Goal: Transaction & Acquisition: Purchase product/service

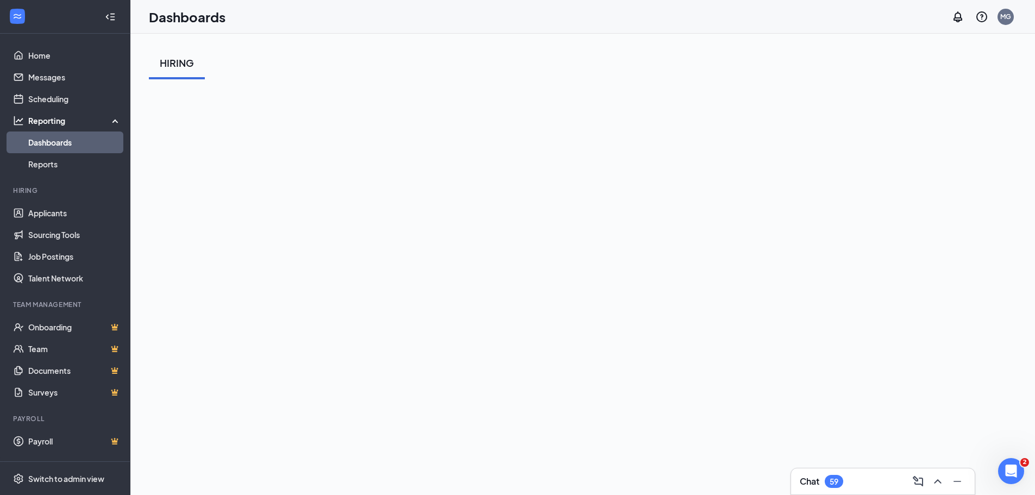
click at [426, 65] on div "HIRING" at bounding box center [582, 63] width 867 height 33
click at [423, 72] on div "HIRING" at bounding box center [582, 63] width 867 height 33
click at [65, 256] on link "Job Postings" at bounding box center [74, 257] width 93 height 22
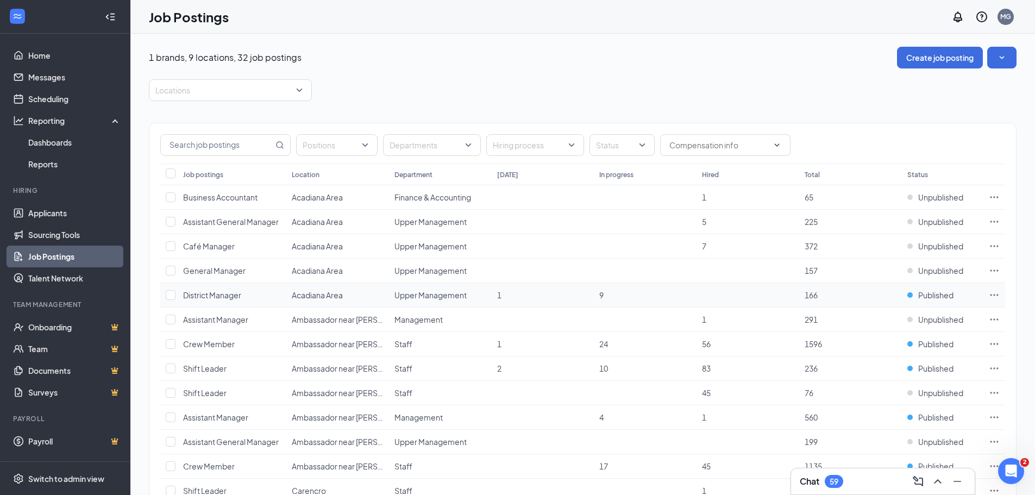
click at [991, 295] on icon "Ellipses" at bounding box center [994, 295] width 8 height 2
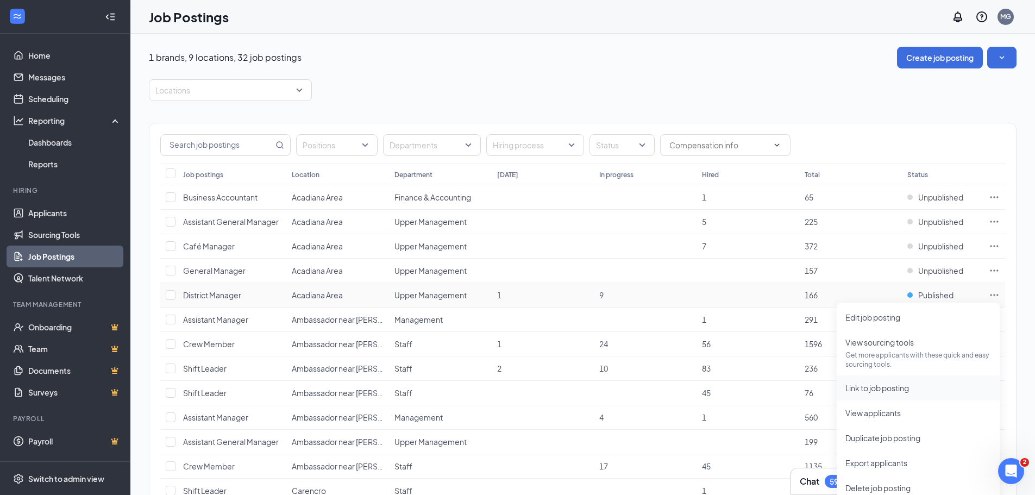
click at [873, 392] on span "Link to job posting" at bounding box center [877, 388] width 64 height 10
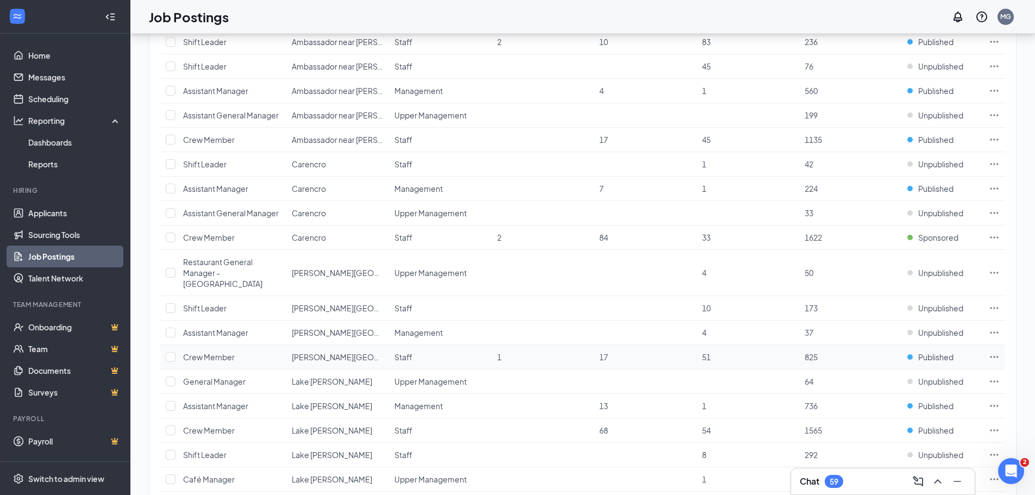
scroll to position [544, 0]
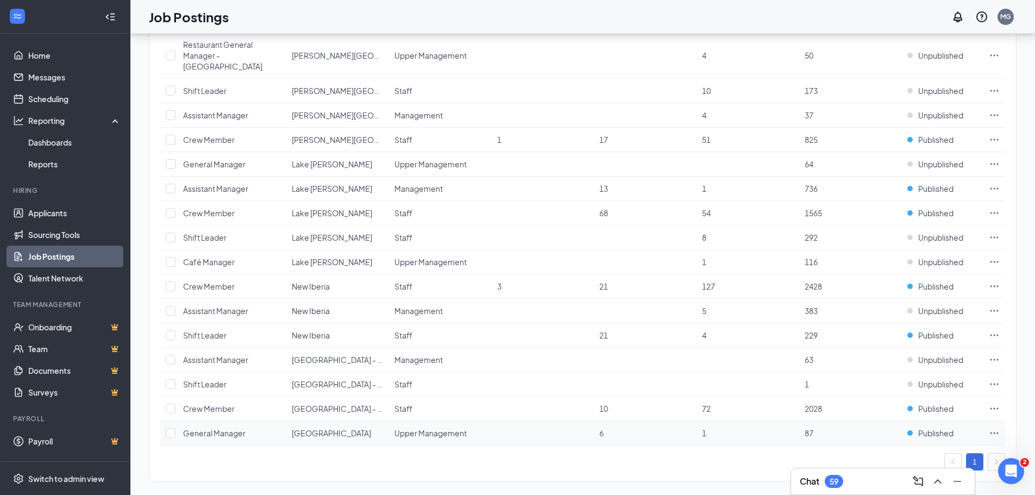
click at [322, 428] on span "Youngsville" at bounding box center [331, 433] width 79 height 10
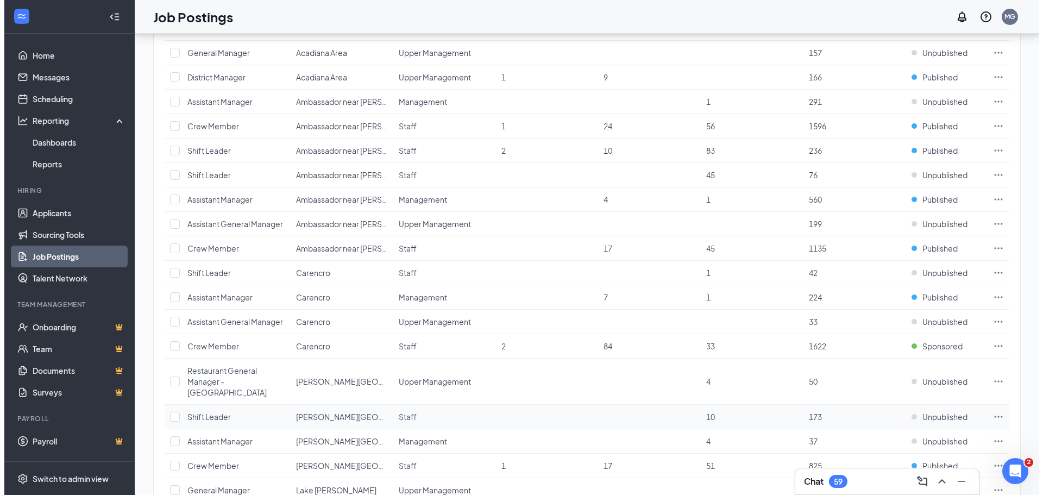
scroll to position [1, 0]
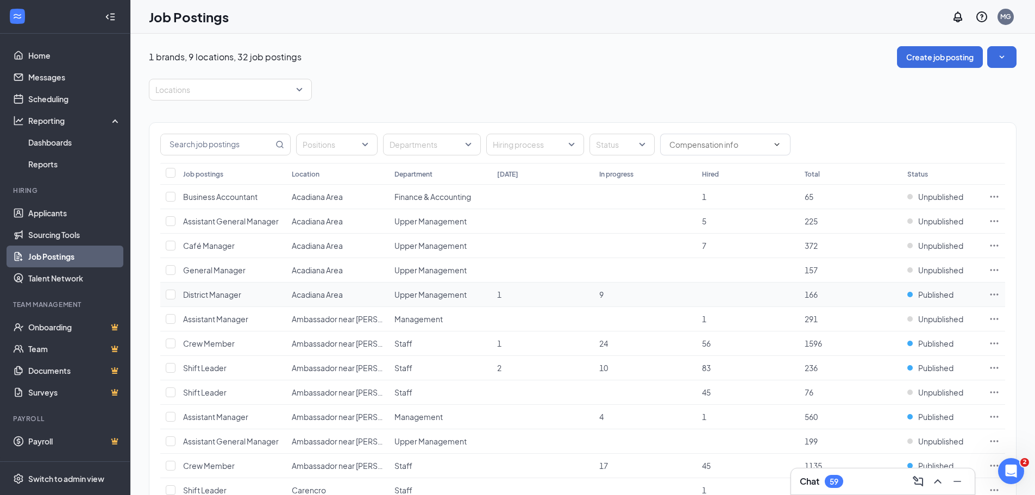
click at [994, 294] on icon "Ellipses" at bounding box center [994, 294] width 8 height 2
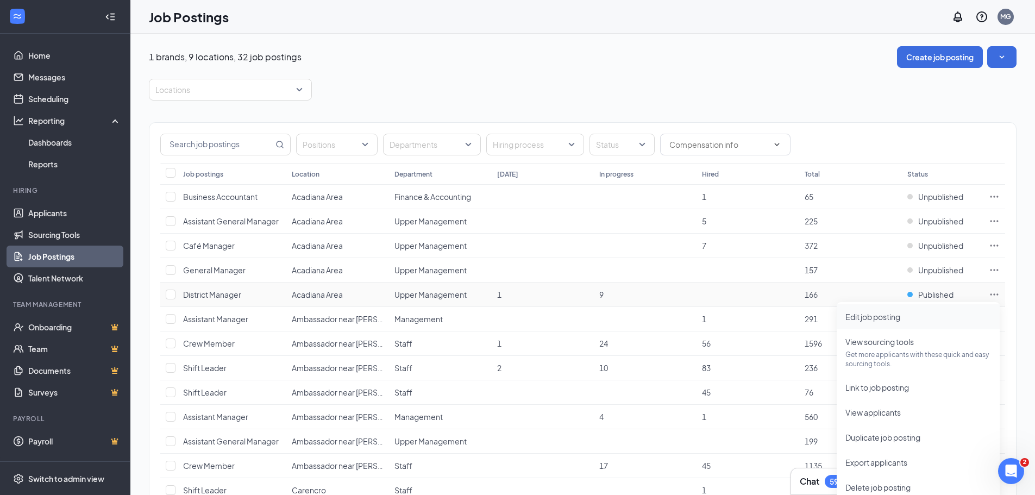
click at [966, 316] on span "Edit job posting" at bounding box center [918, 317] width 146 height 12
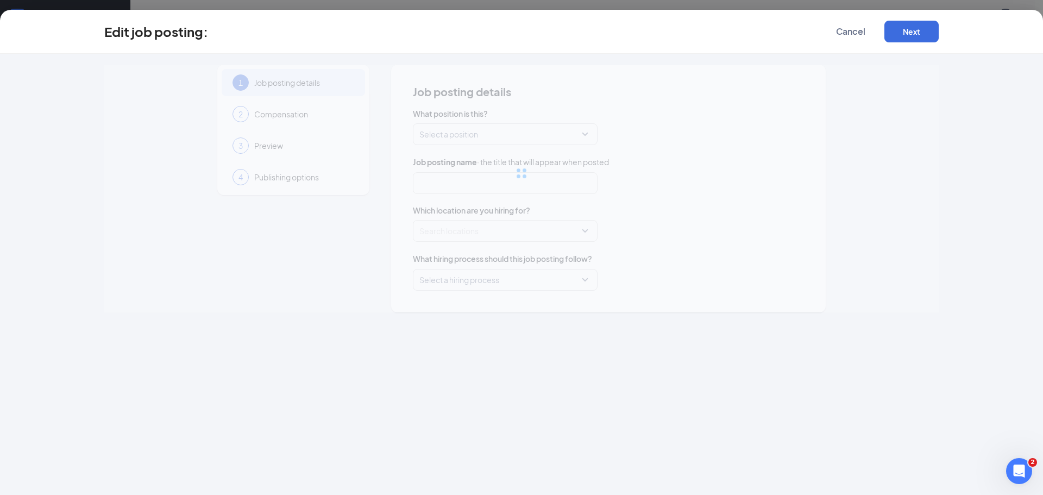
type input "District Manager"
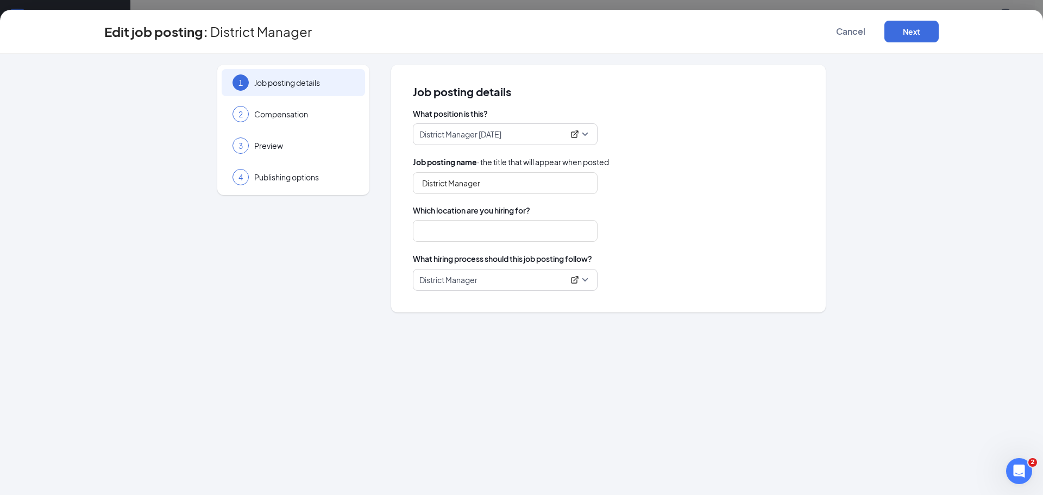
type input "Acadiana Area"
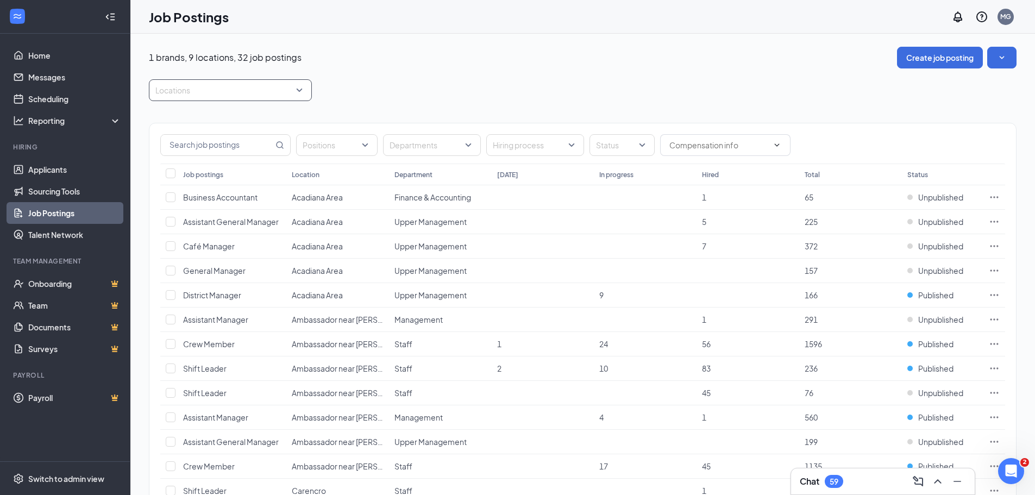
click at [301, 87] on div "Locations" at bounding box center [230, 90] width 163 height 22
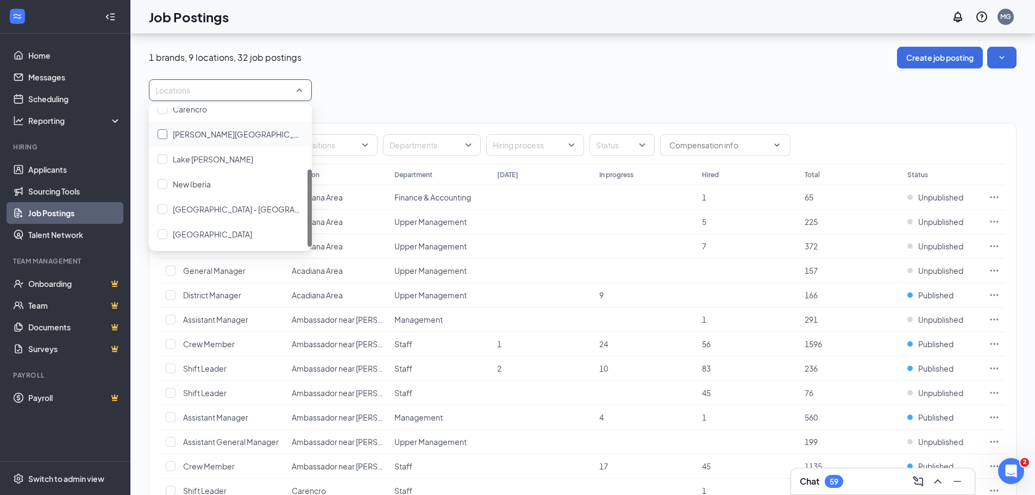
scroll to position [109, 0]
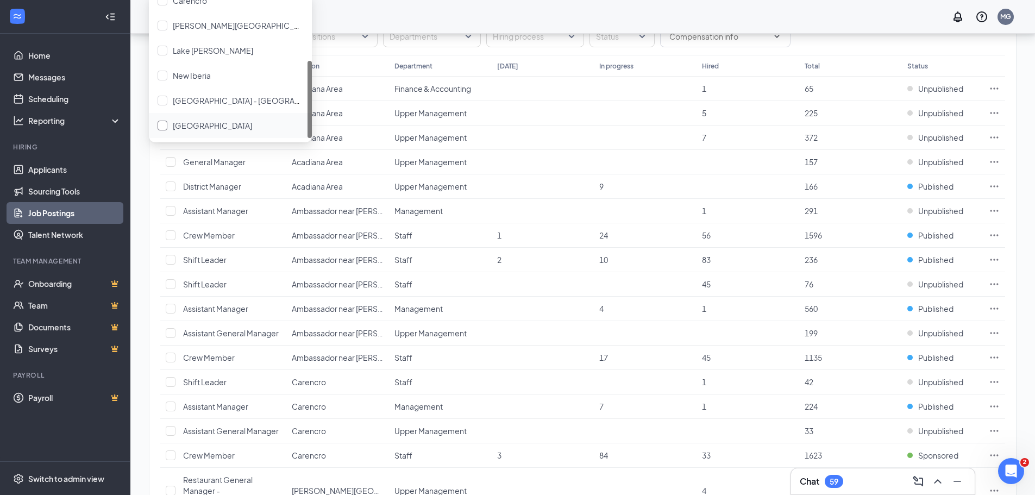
click at [198, 121] on span "Youngsville" at bounding box center [212, 126] width 79 height 10
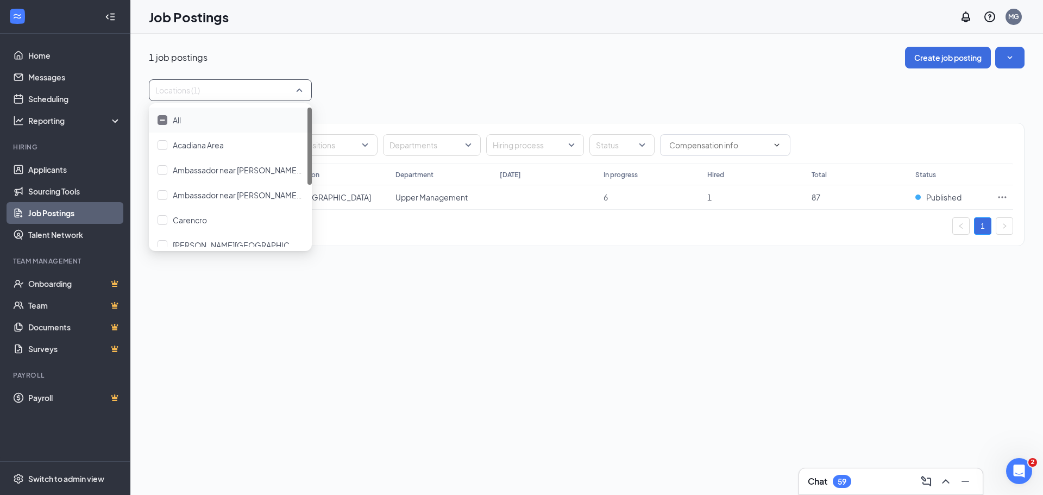
click at [462, 101] on div "Positions Departments Hiring process Status Job postings Location Department To…" at bounding box center [587, 179] width 876 height 156
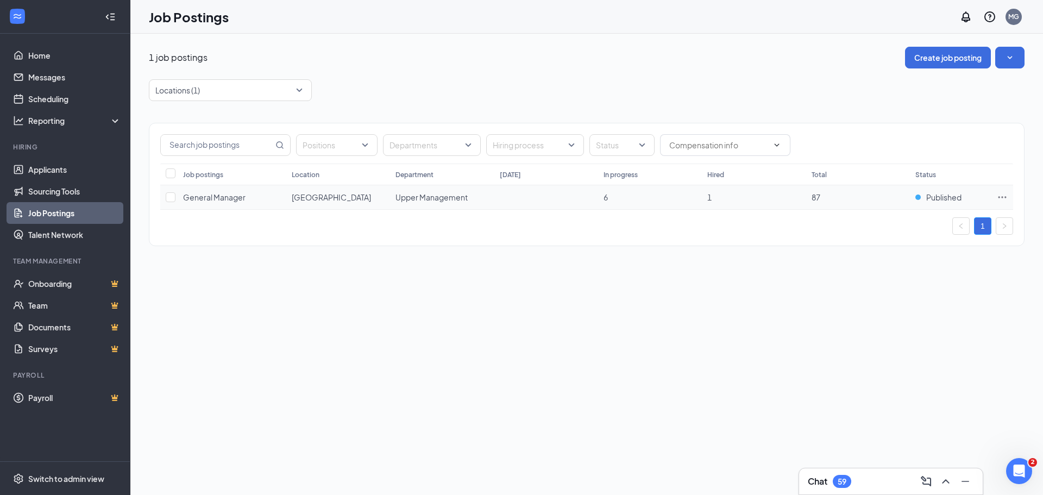
click at [999, 194] on icon "Ellipses" at bounding box center [1002, 197] width 11 height 11
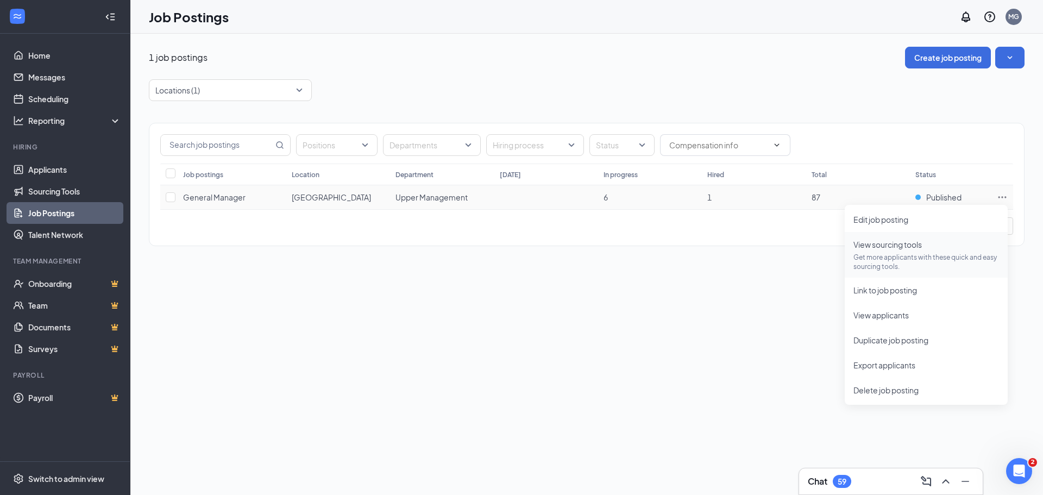
click at [903, 253] on p "Get more applicants with these quick and easy sourcing tools." at bounding box center [926, 262] width 146 height 18
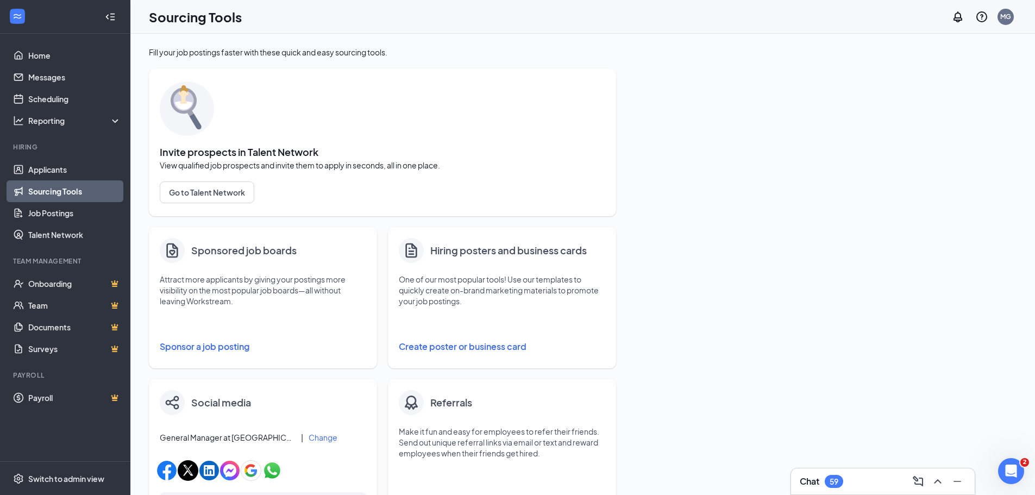
click at [219, 346] on button "Sponsor a job posting" at bounding box center [263, 347] width 206 height 22
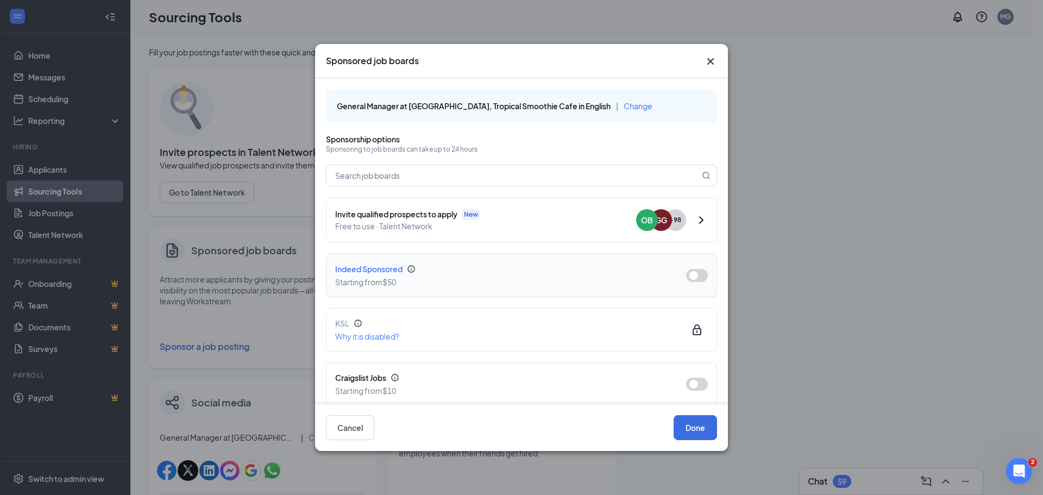
click at [696, 273] on button "button" at bounding box center [697, 275] width 22 height 13
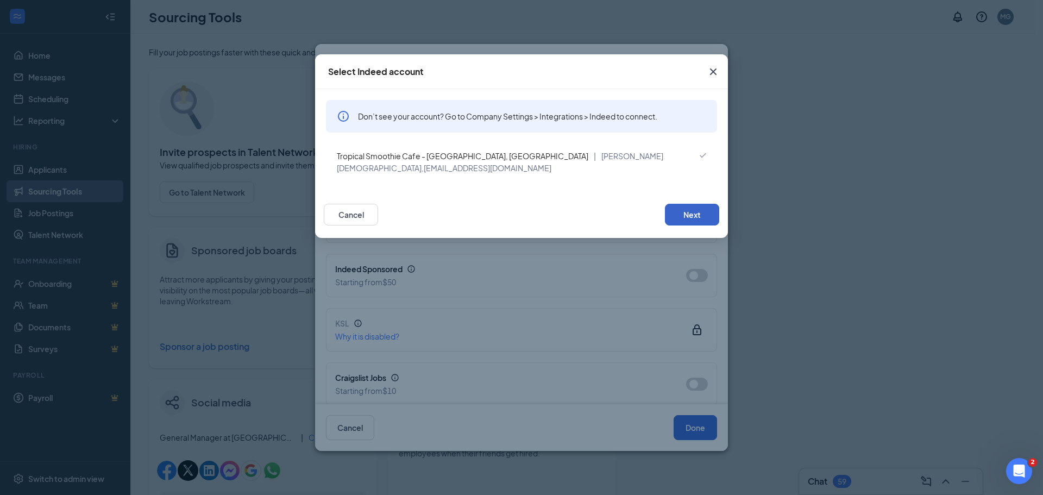
click at [681, 206] on button "Next" at bounding box center [692, 215] width 54 height 22
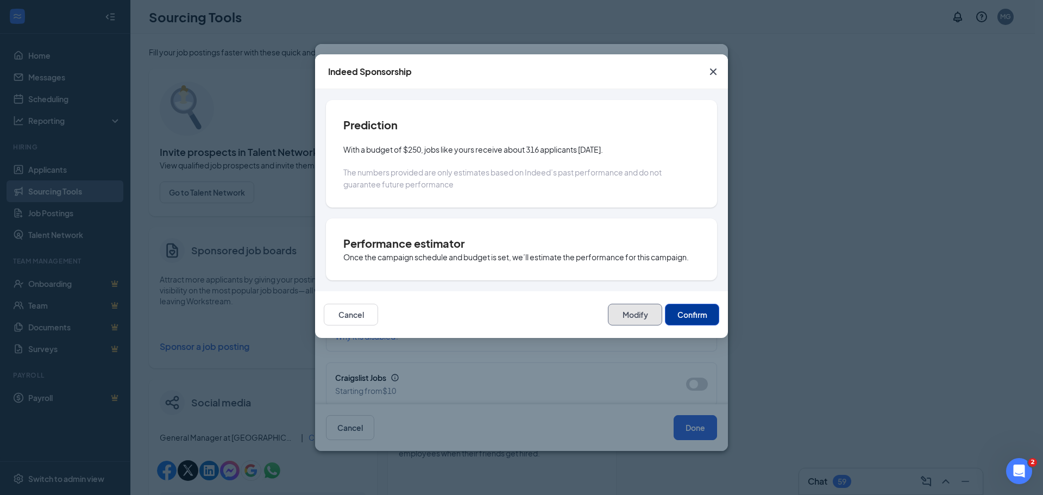
click at [624, 312] on button "Modify" at bounding box center [635, 315] width 54 height 22
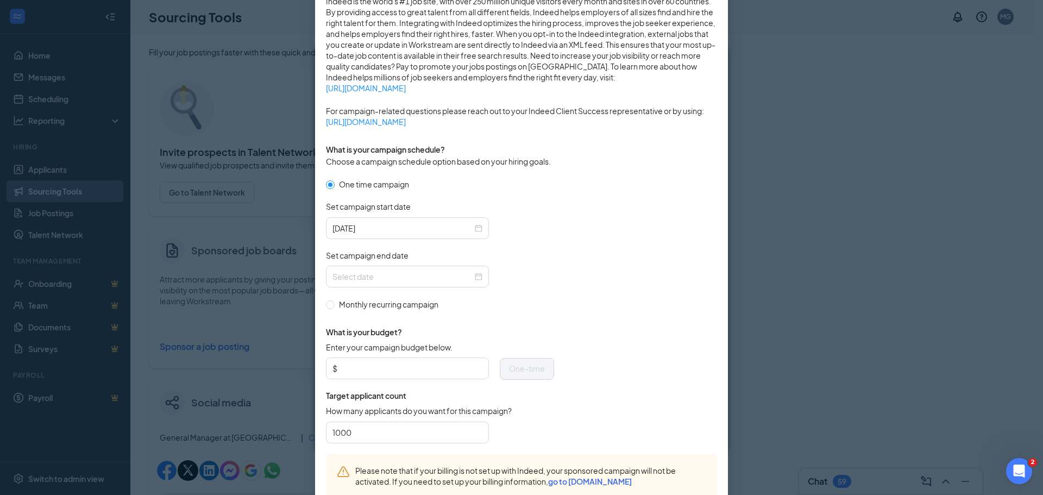
scroll to position [217, 0]
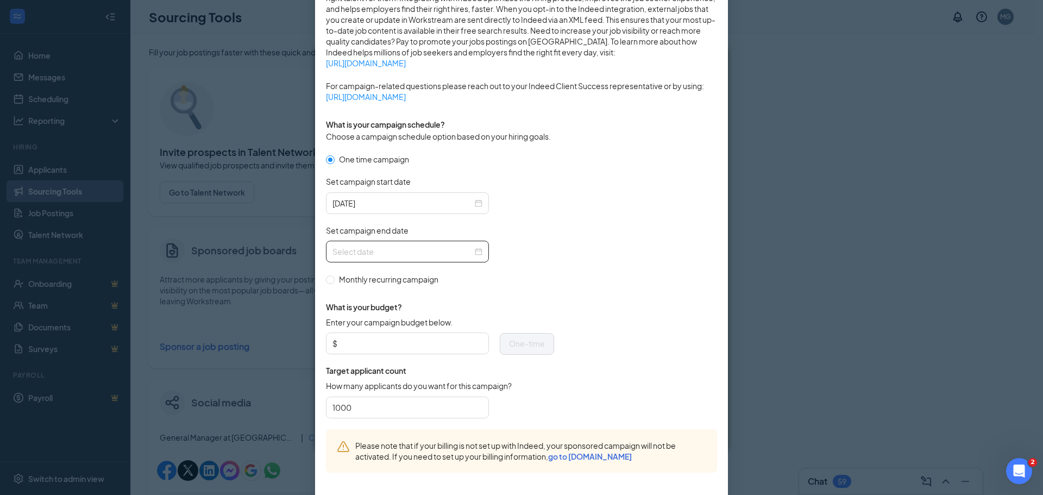
click at [476, 252] on div at bounding box center [407, 252] width 150 height 12
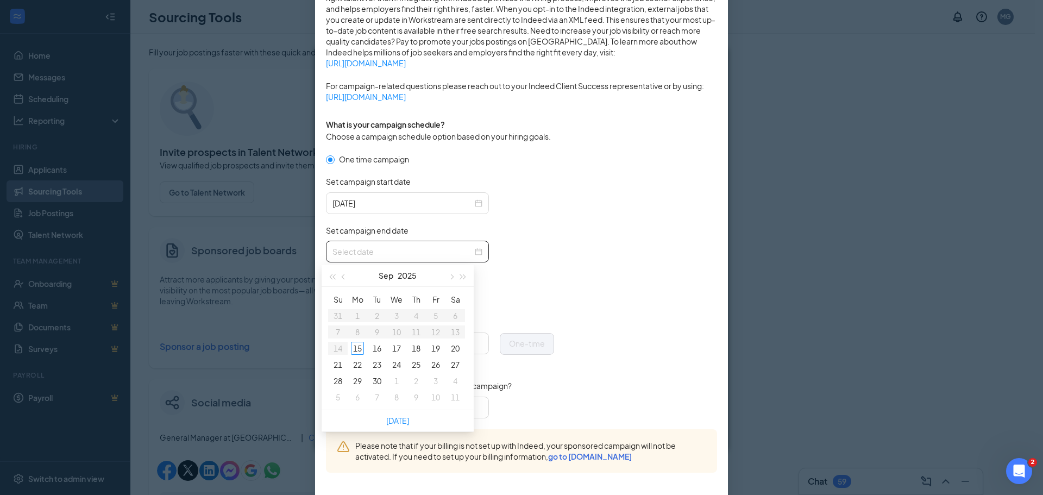
click at [476, 252] on div at bounding box center [407, 252] width 150 height 12
click at [474, 199] on div "2025-09-15" at bounding box center [407, 203] width 150 height 12
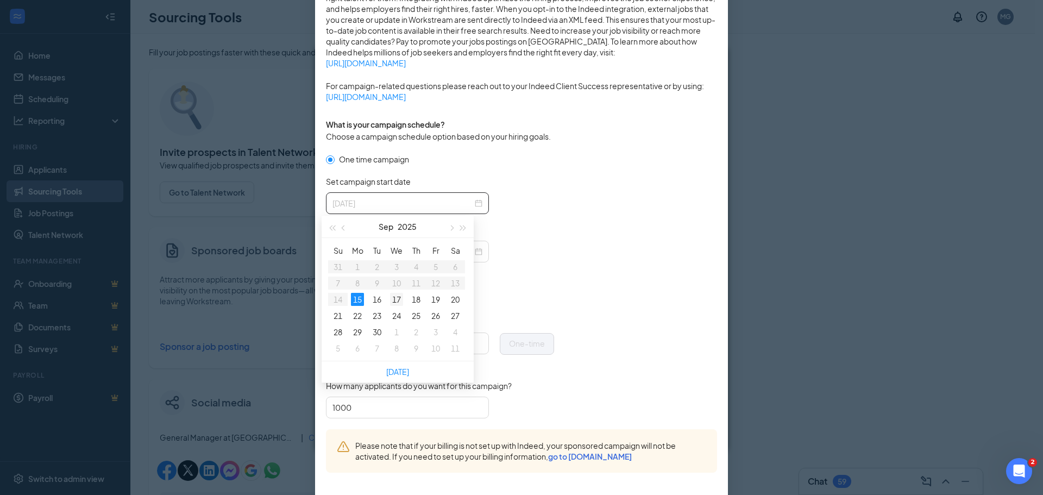
type input "2025-09-17"
click at [393, 299] on div "17" at bounding box center [396, 299] width 13 height 13
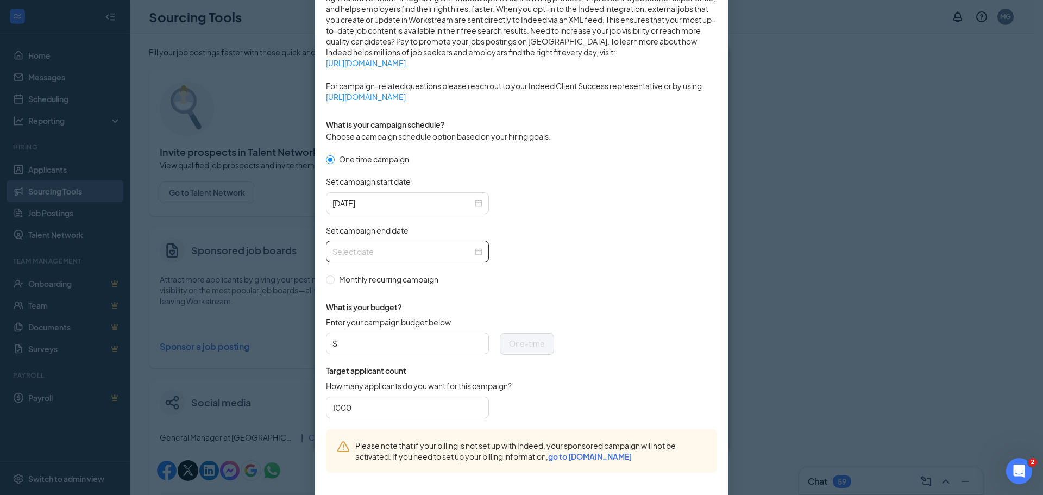
click at [475, 250] on div at bounding box center [407, 252] width 150 height 12
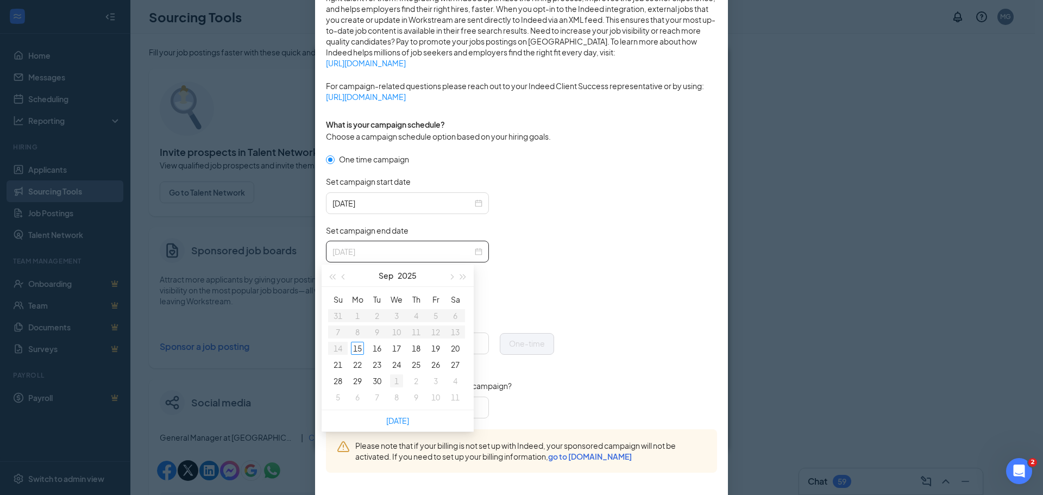
type input "2025-10-01"
click at [393, 385] on div "1" at bounding box center [396, 380] width 13 height 13
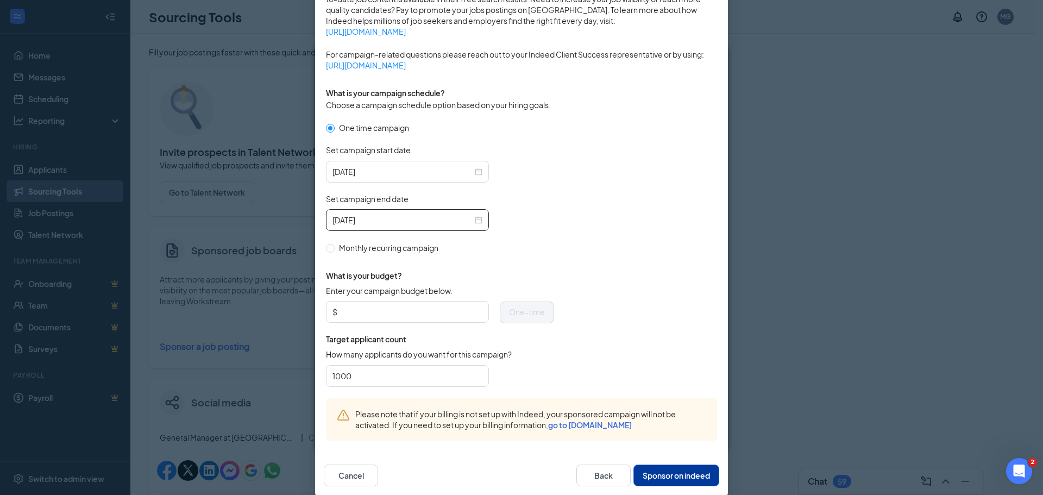
scroll to position [266, 0]
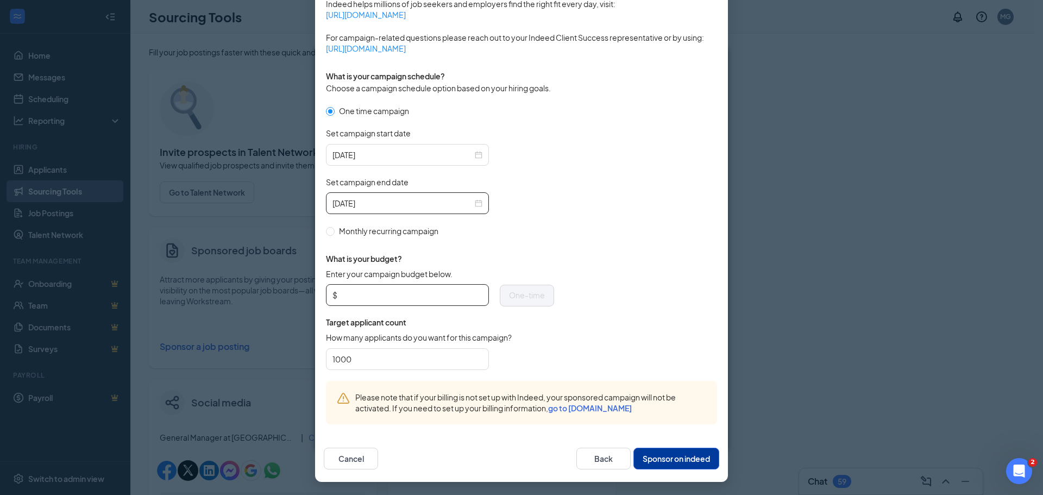
click at [437, 294] on input "Enter your campaign budget below." at bounding box center [411, 295] width 143 height 16
type input "100"
click at [388, 356] on input "1000" at bounding box center [407, 359] width 150 height 16
click at [379, 356] on input "1000" at bounding box center [407, 359] width 150 height 16
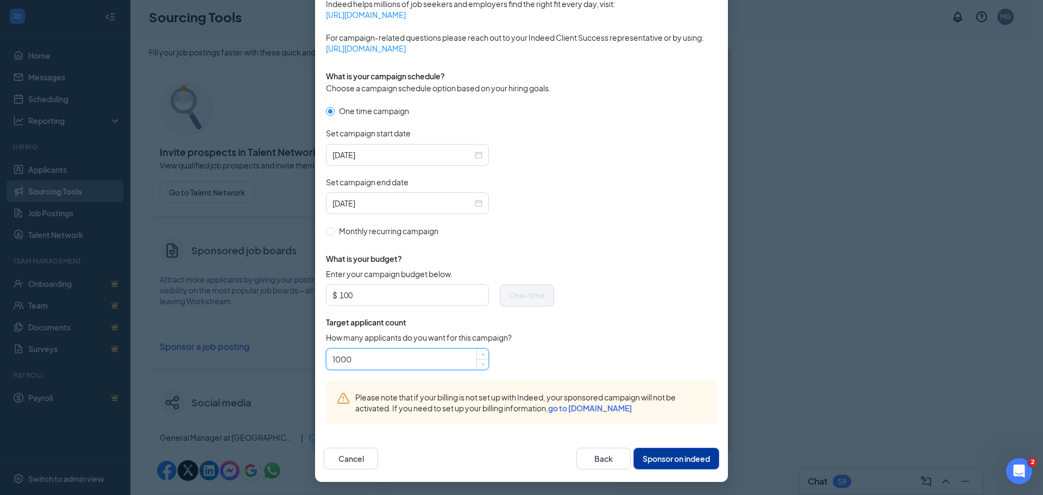
click at [379, 356] on input "1000" at bounding box center [407, 359] width 150 height 16
type input "500"
click at [574, 345] on form "One time campaign Set campaign start date 2025-09-17 Set campaign end date 2025…" at bounding box center [521, 243] width 391 height 276
click at [664, 458] on button "Sponsor on indeed" at bounding box center [676, 459] width 86 height 22
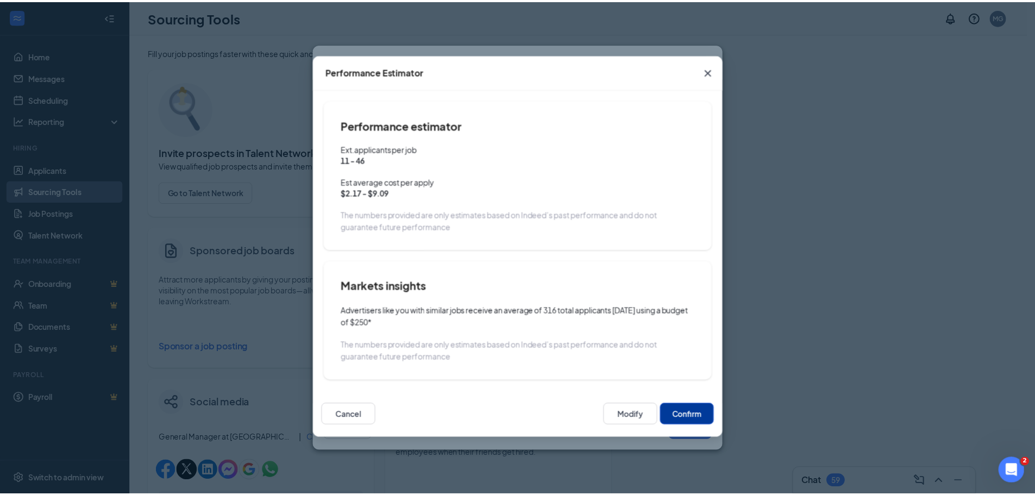
scroll to position [211, 0]
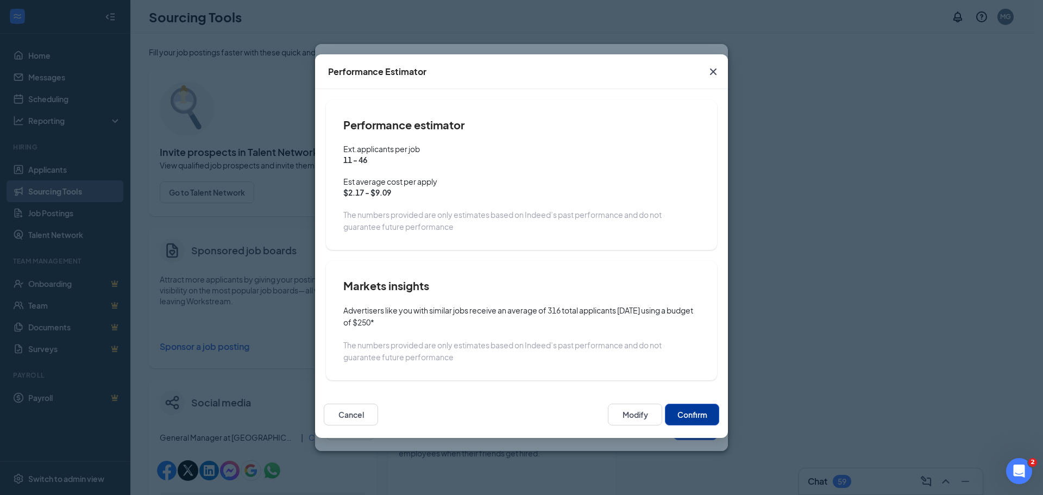
click at [698, 413] on button "Confirm" at bounding box center [692, 415] width 54 height 22
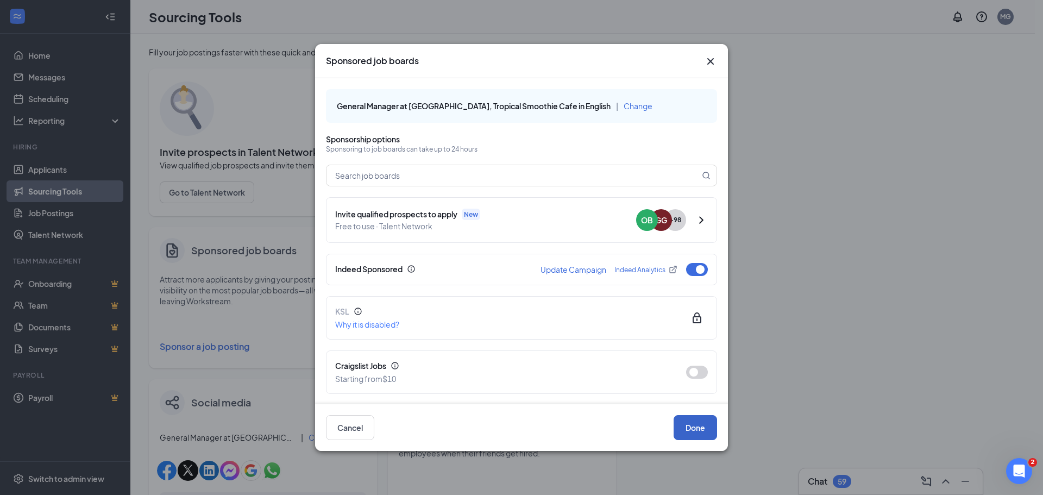
click at [694, 428] on button "Done" at bounding box center [695, 427] width 43 height 25
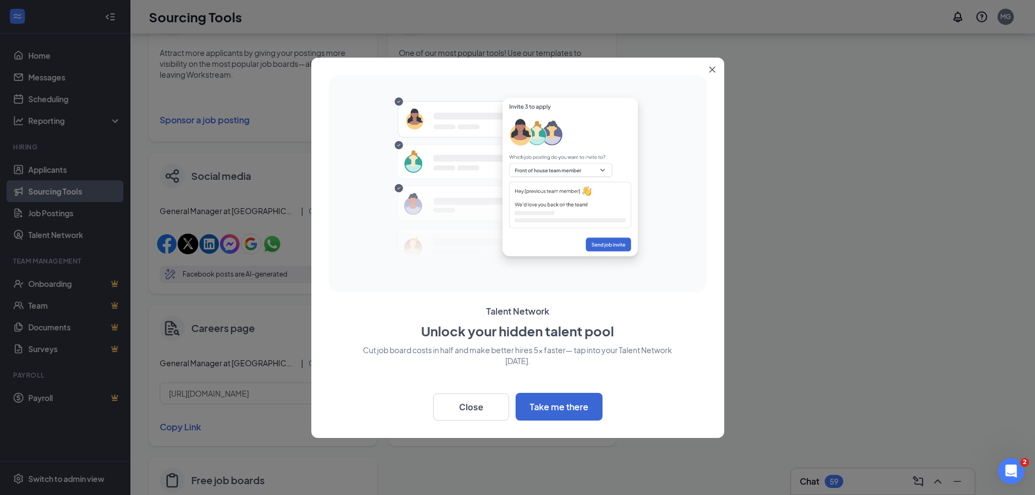
scroll to position [354, 0]
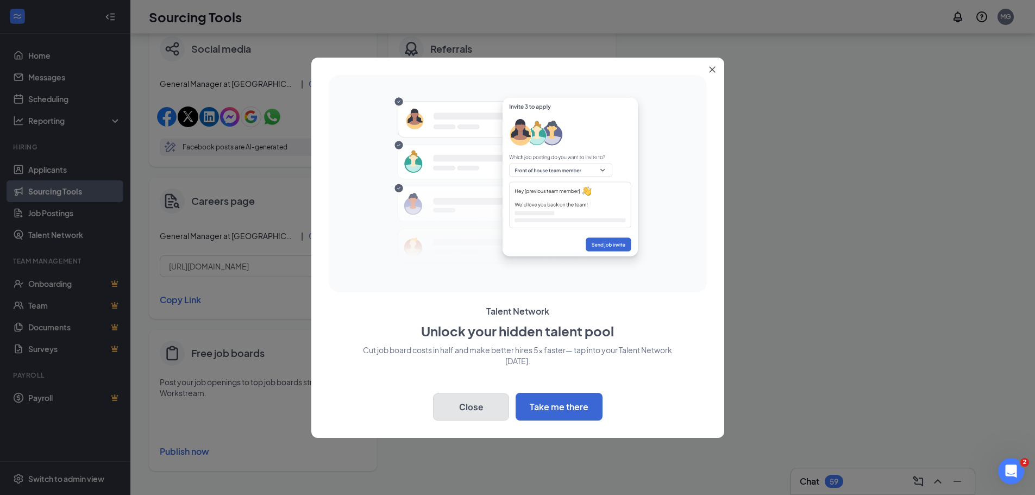
click at [487, 413] on button "Close" at bounding box center [471, 406] width 76 height 27
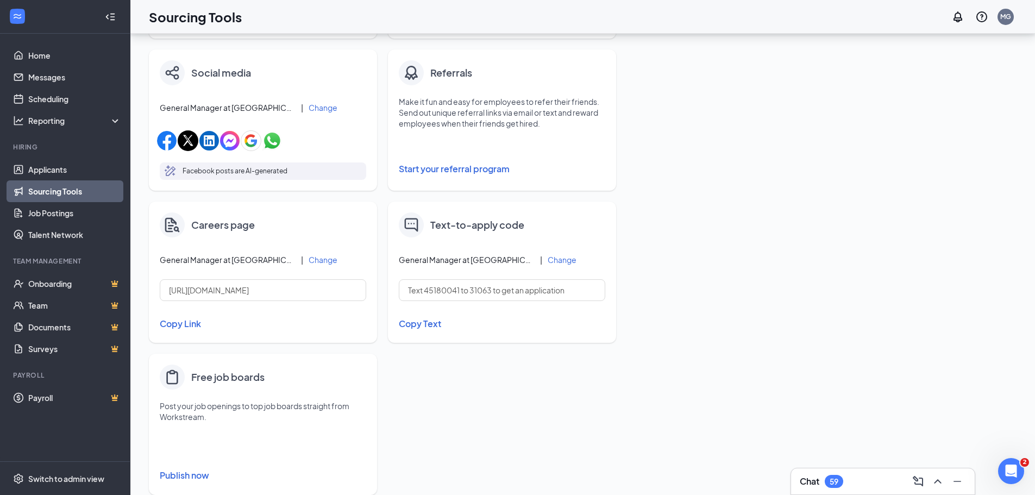
scroll to position [0, 0]
